Goal: Information Seeking & Learning: Learn about a topic

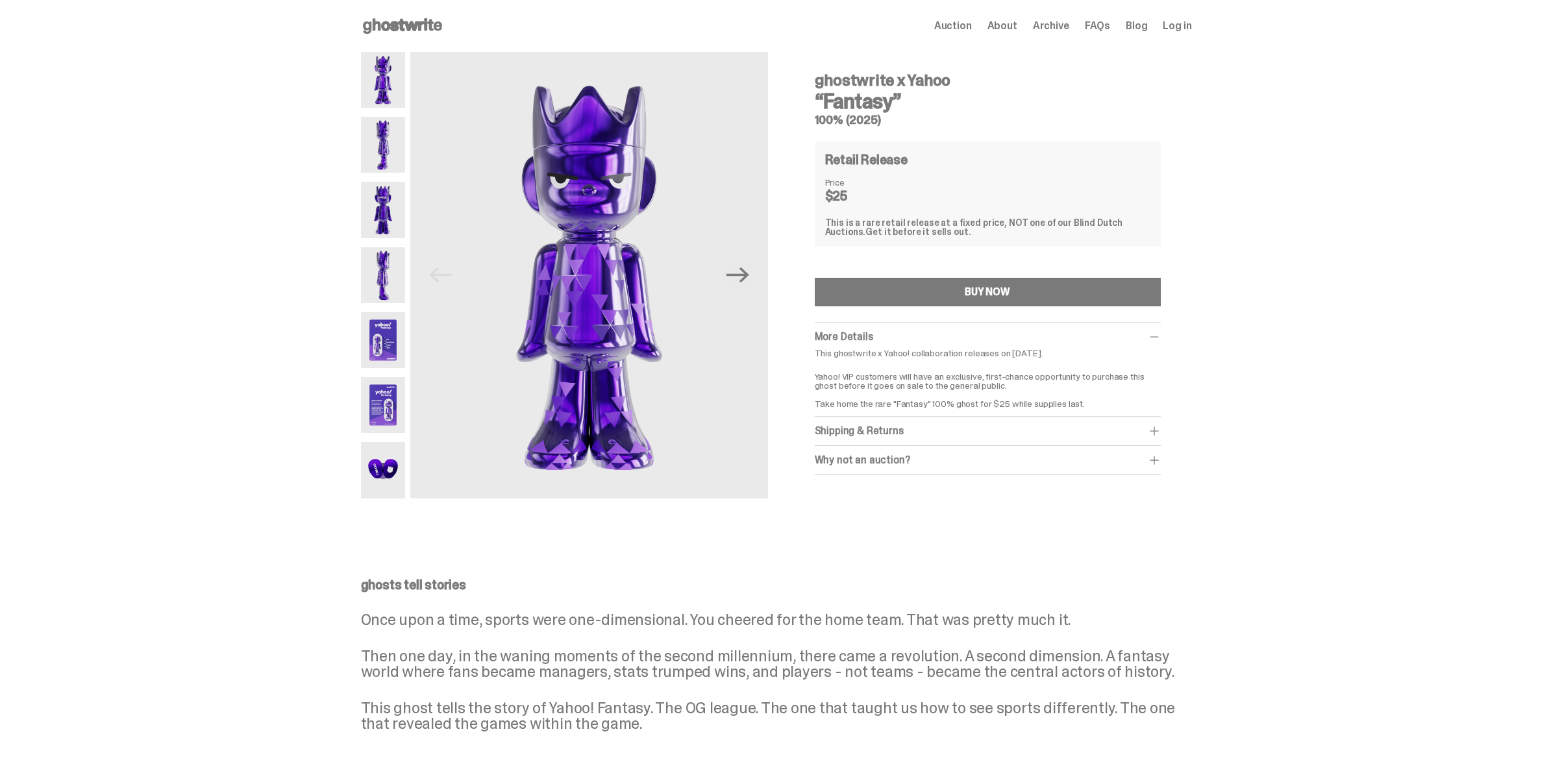
click at [384, 152] on img at bounding box center [383, 144] width 45 height 56
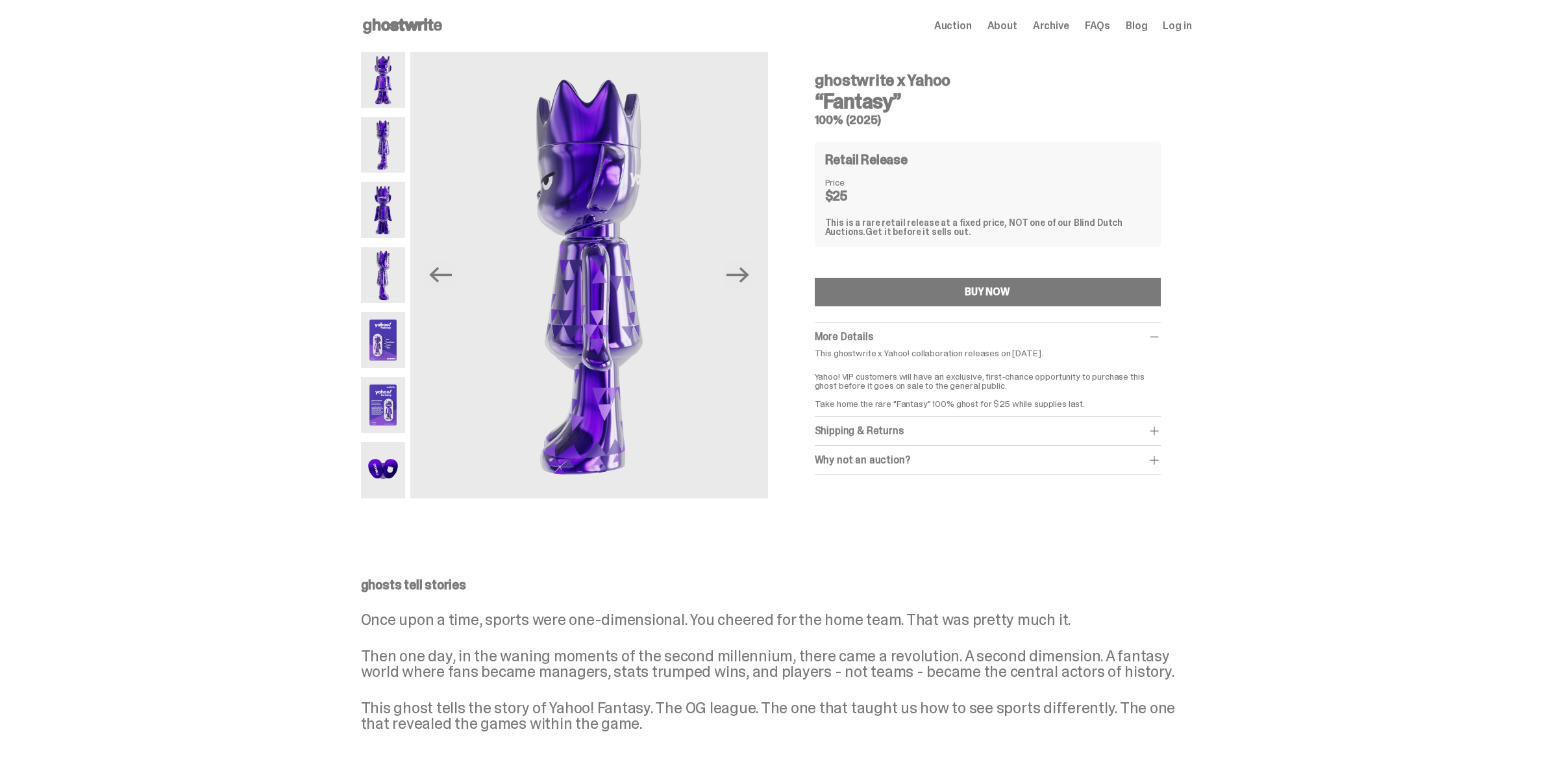
click at [382, 200] on img at bounding box center [383, 209] width 45 height 56
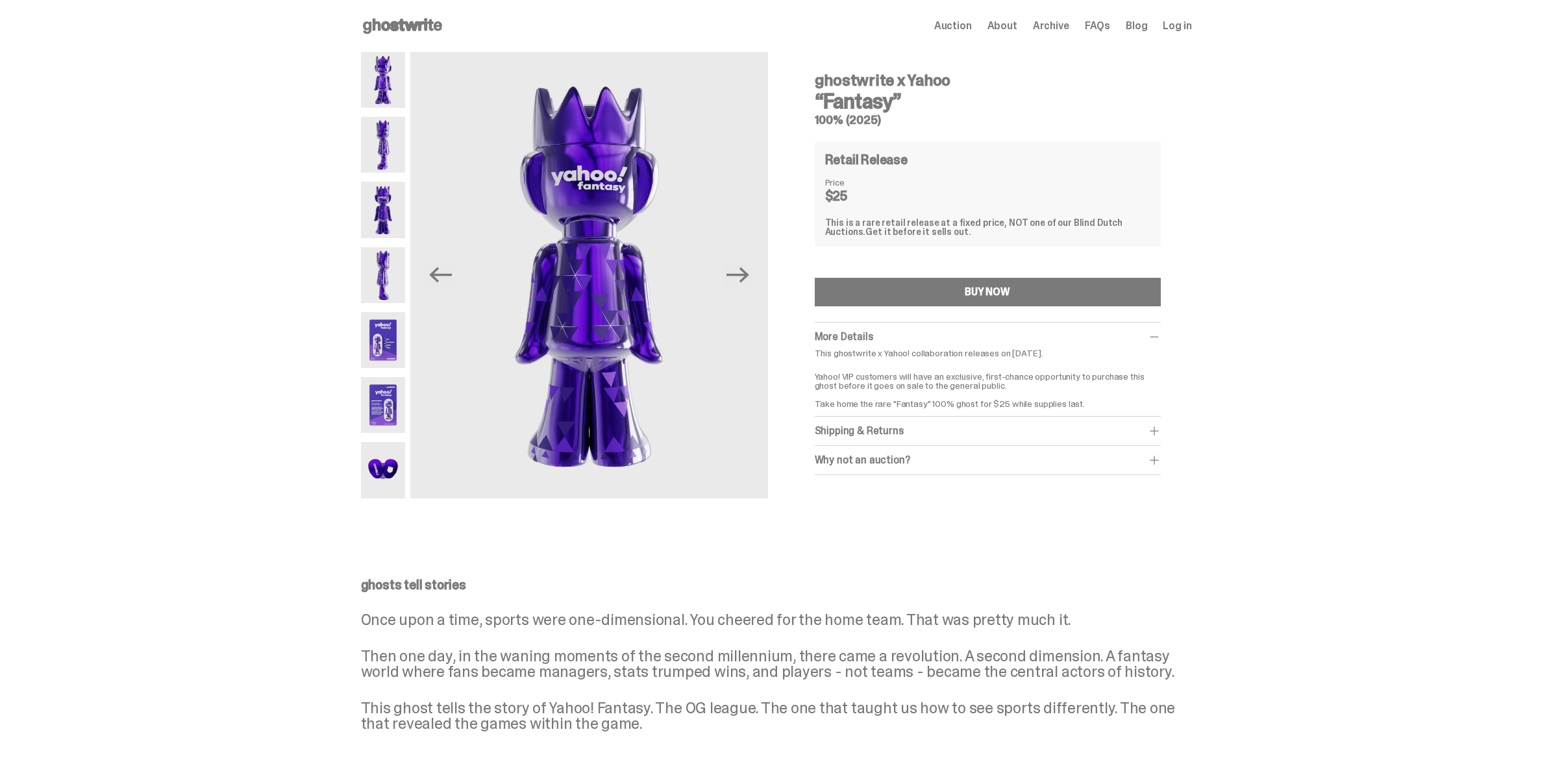
click at [398, 270] on img at bounding box center [383, 275] width 45 height 56
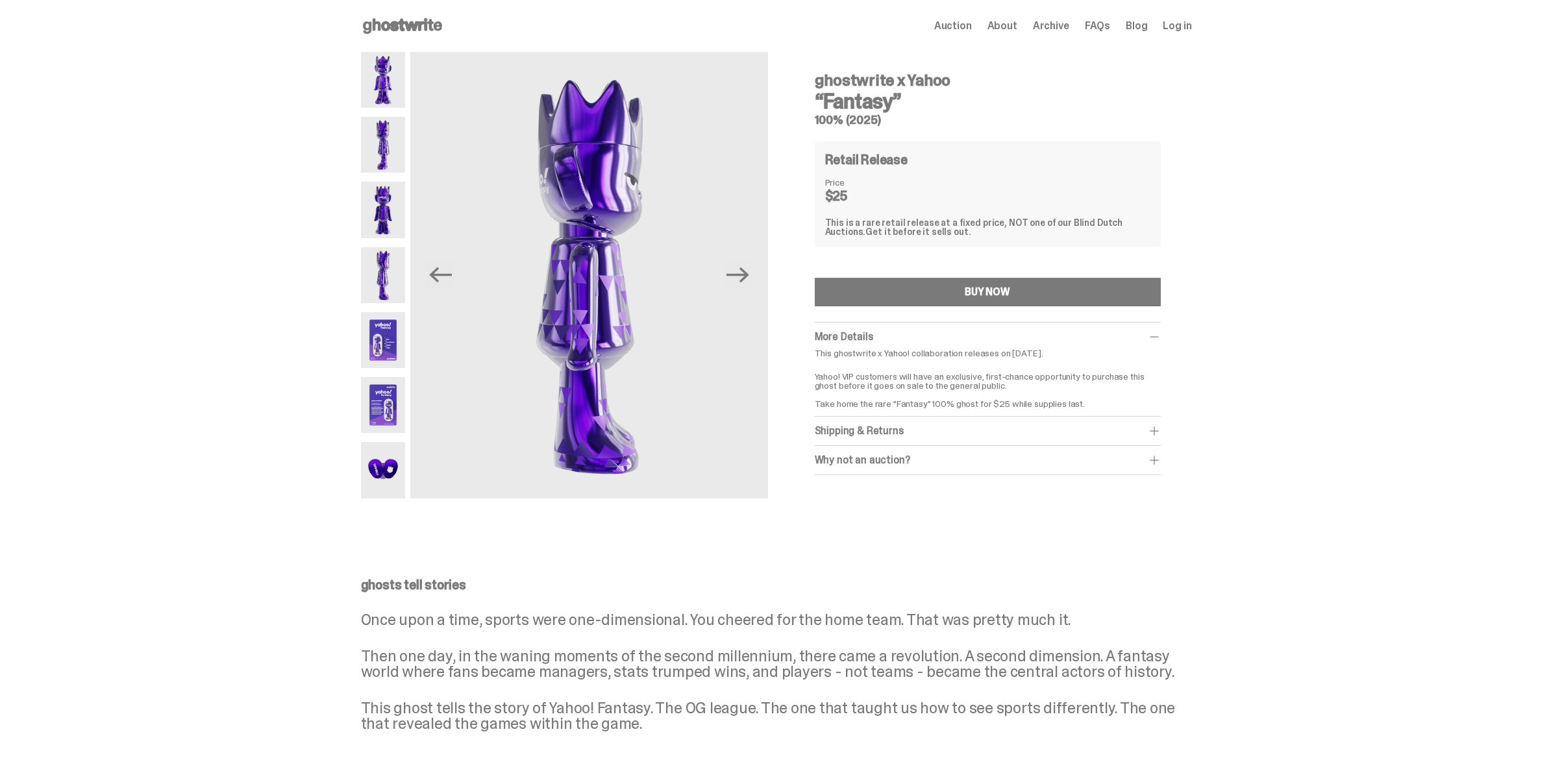
click at [399, 317] on img at bounding box center [383, 340] width 45 height 56
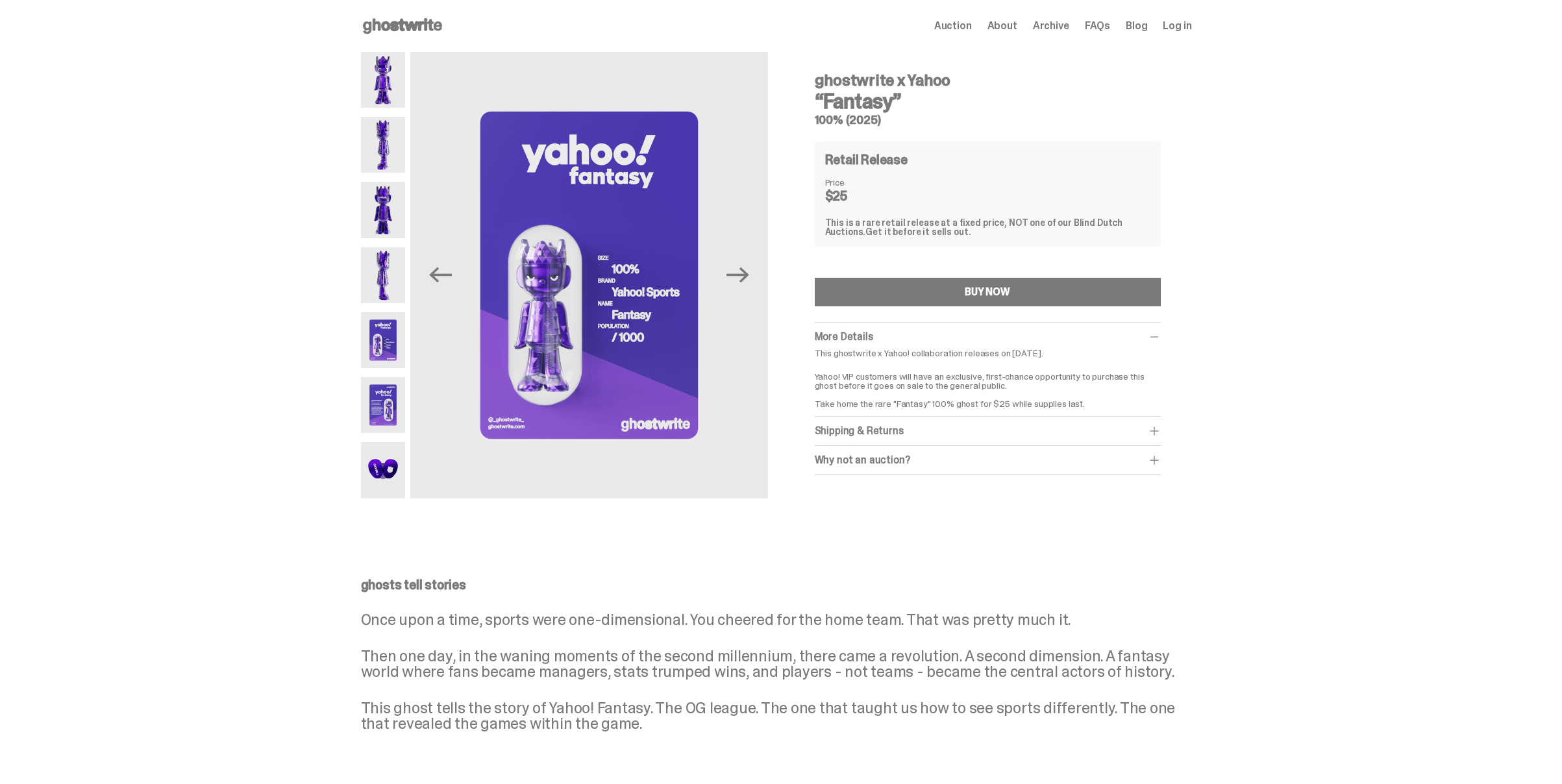
click at [393, 398] on img at bounding box center [383, 405] width 45 height 56
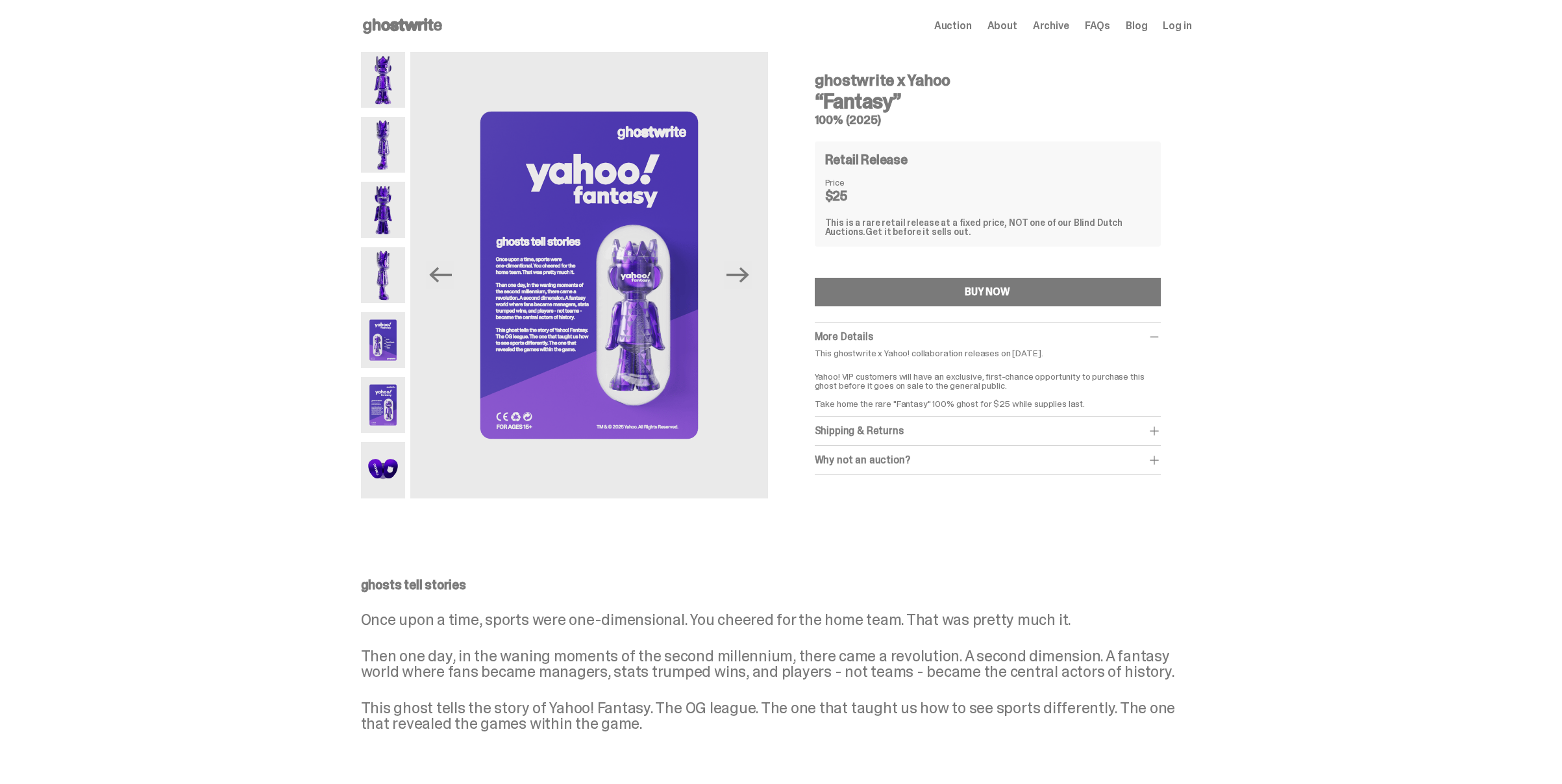
click at [403, 453] on img at bounding box center [383, 470] width 45 height 56
